Goal: Task Accomplishment & Management: Manage account settings

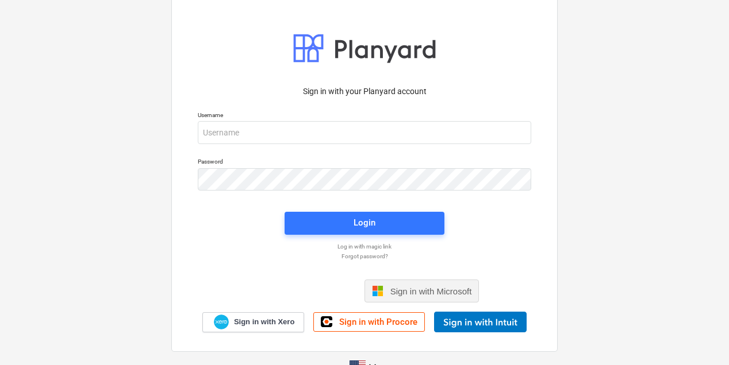
click at [409, 285] on div "Sign in with Microsoft" at bounding box center [421, 291] width 115 height 23
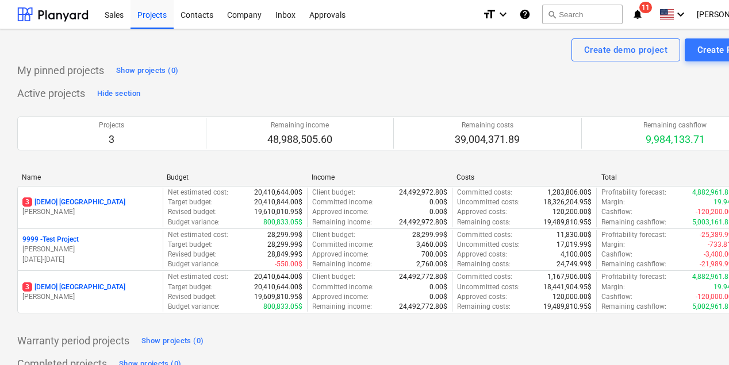
click at [415, 68] on div "My pinned projects Show projects (0)" at bounding box center [393, 70] width 752 height 18
click at [240, 17] on div "Company" at bounding box center [244, 13] width 48 height 29
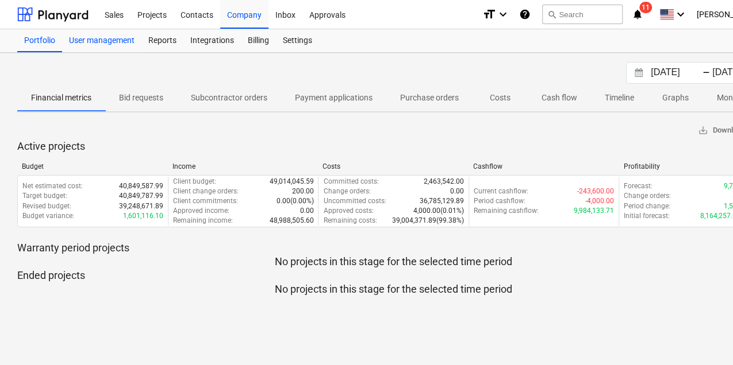
click at [122, 39] on div "User management" at bounding box center [101, 40] width 79 height 23
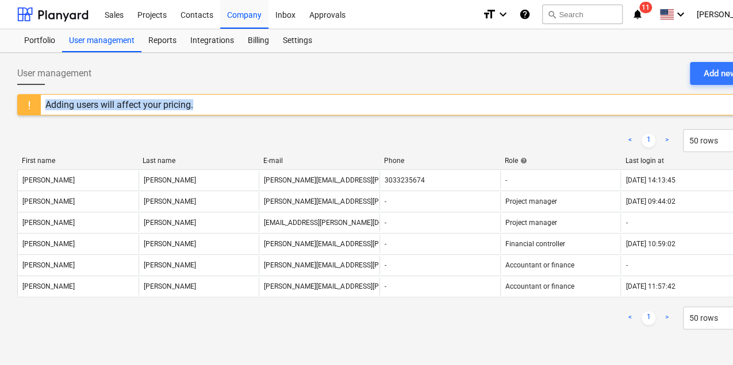
drag, startPoint x: 46, startPoint y: 103, endPoint x: 197, endPoint y: 107, distance: 150.6
click at [197, 107] on div "Adding users will affect your pricing." at bounding box center [119, 105] width 157 height 20
click at [383, 146] on div "< 1 > 50 rows" at bounding box center [393, 140] width 752 height 23
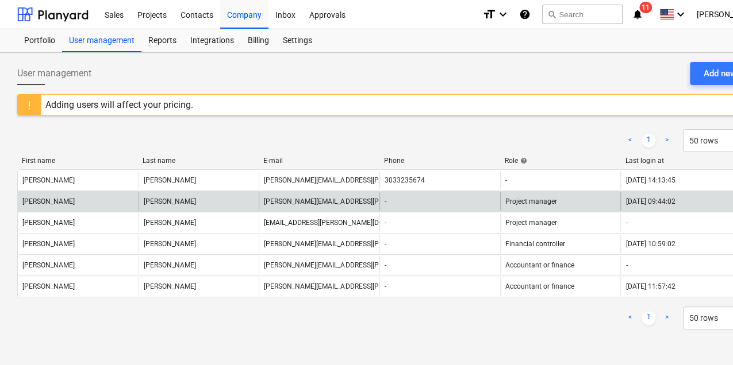
click at [576, 205] on div "Project manager" at bounding box center [560, 202] width 121 height 18
click at [69, 200] on div "Lance" at bounding box center [78, 202] width 121 height 18
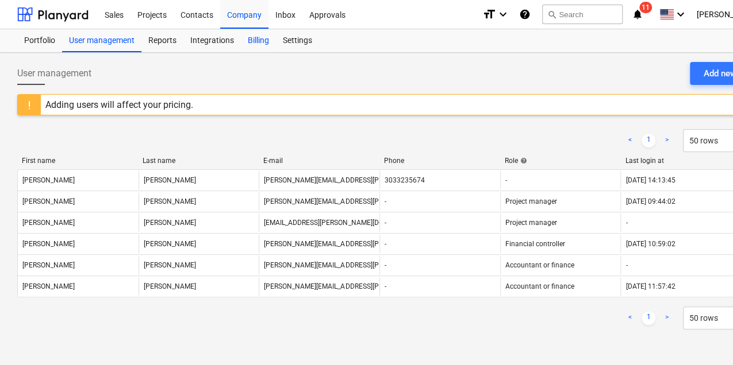
click at [251, 43] on div "Billing" at bounding box center [258, 40] width 35 height 23
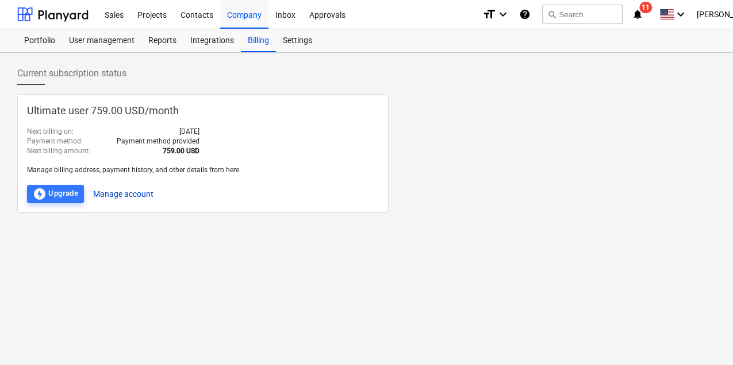
click at [132, 194] on button "Manage account" at bounding box center [123, 194] width 60 height 18
click at [402, 249] on div "Current subscription status Ultimate user 759.00 USD / month Next billing on : …" at bounding box center [393, 209] width 786 height 313
